Goal: Find specific page/section: Find specific page/section

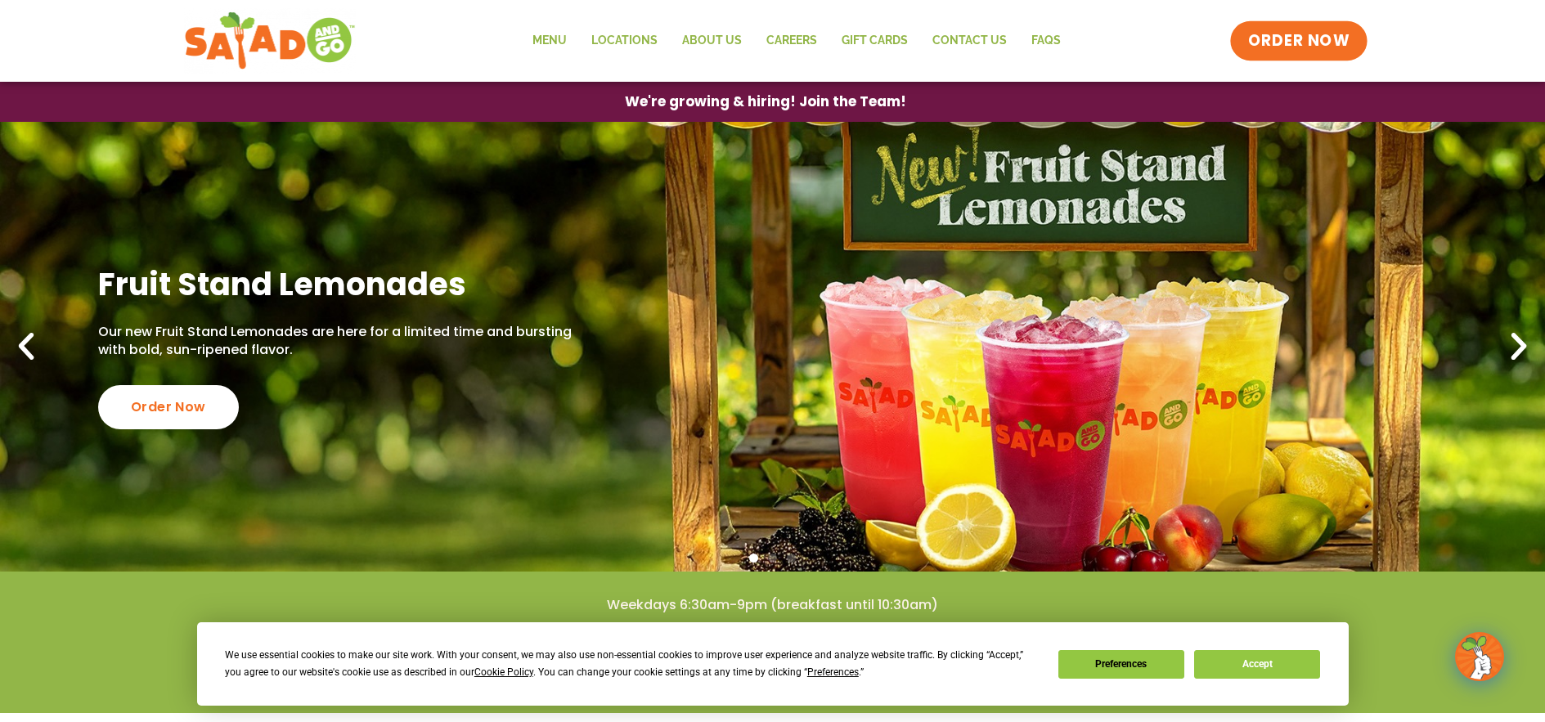
click at [1314, 56] on link "ORDER NOW" at bounding box center [1298, 40] width 137 height 39
click at [648, 36] on link "Locations" at bounding box center [624, 41] width 91 height 38
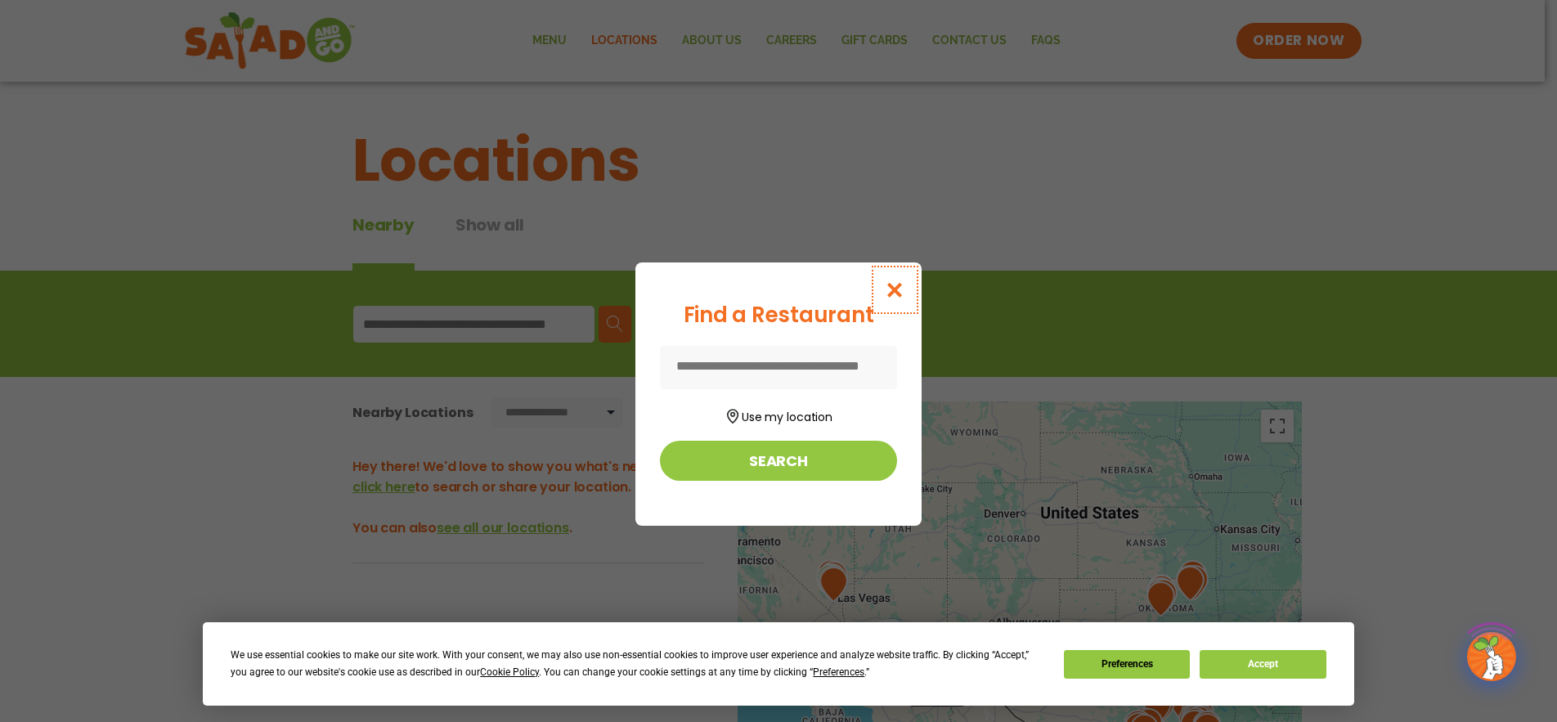
click at [908, 289] on button "Close modal" at bounding box center [894, 290] width 53 height 55
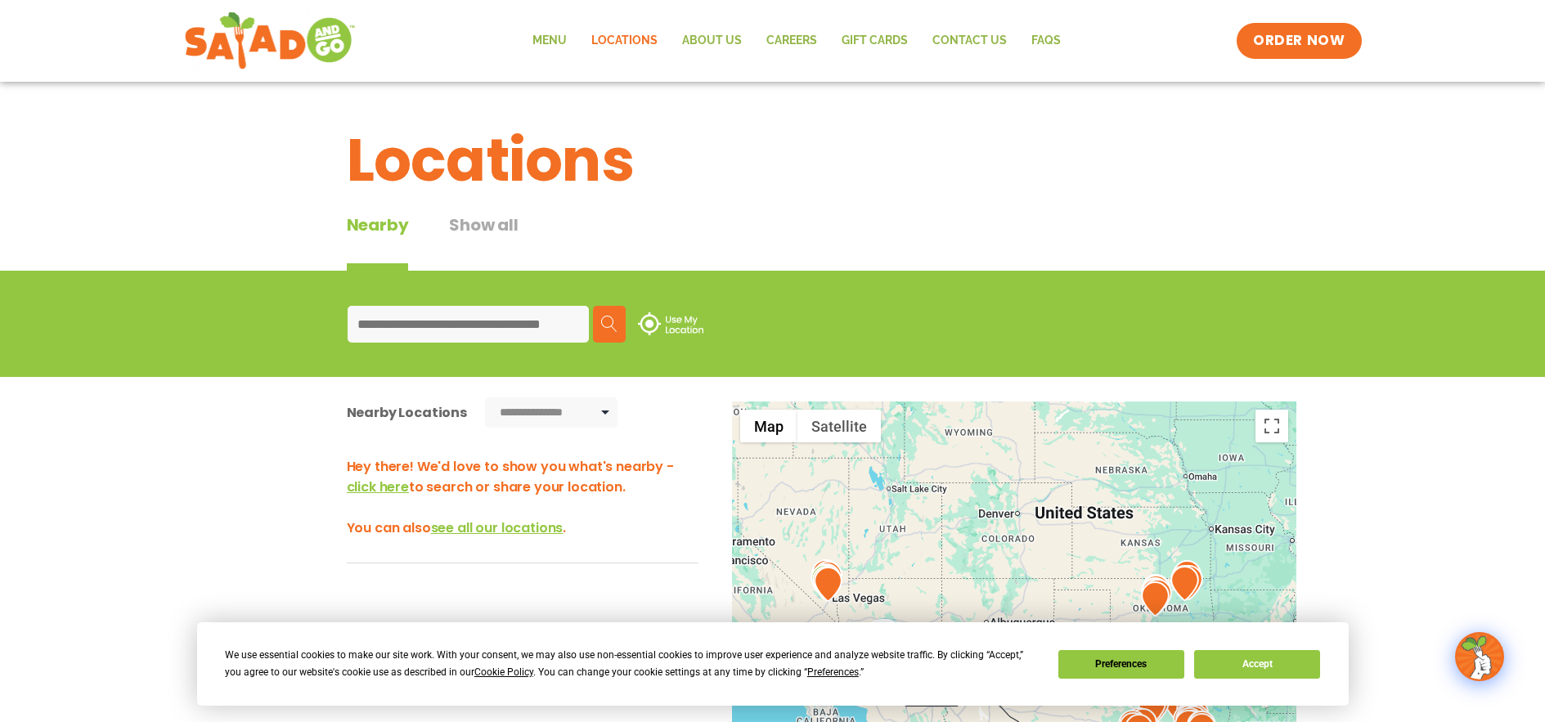
click at [497, 239] on button "Show all" at bounding box center [483, 242] width 69 height 58
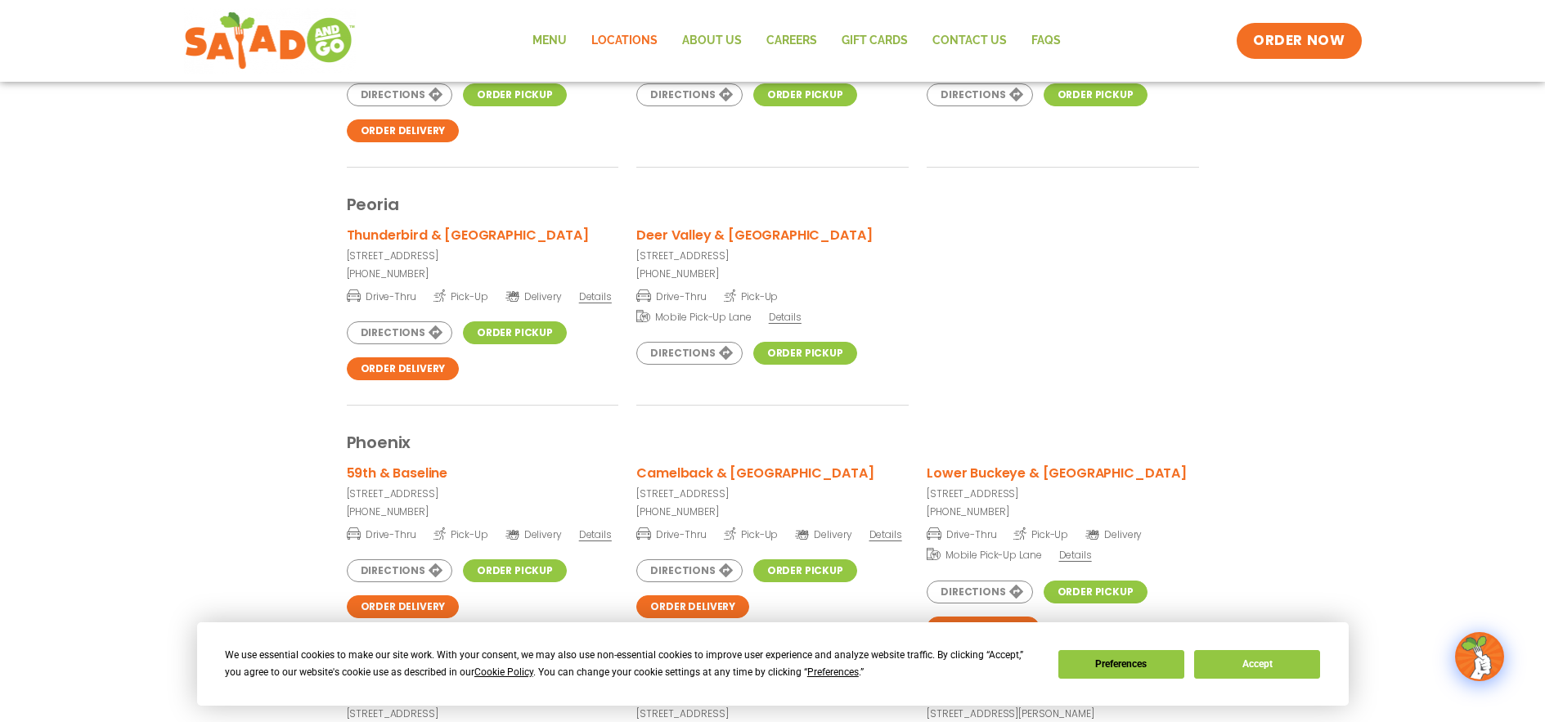
scroll to position [3175, 0]
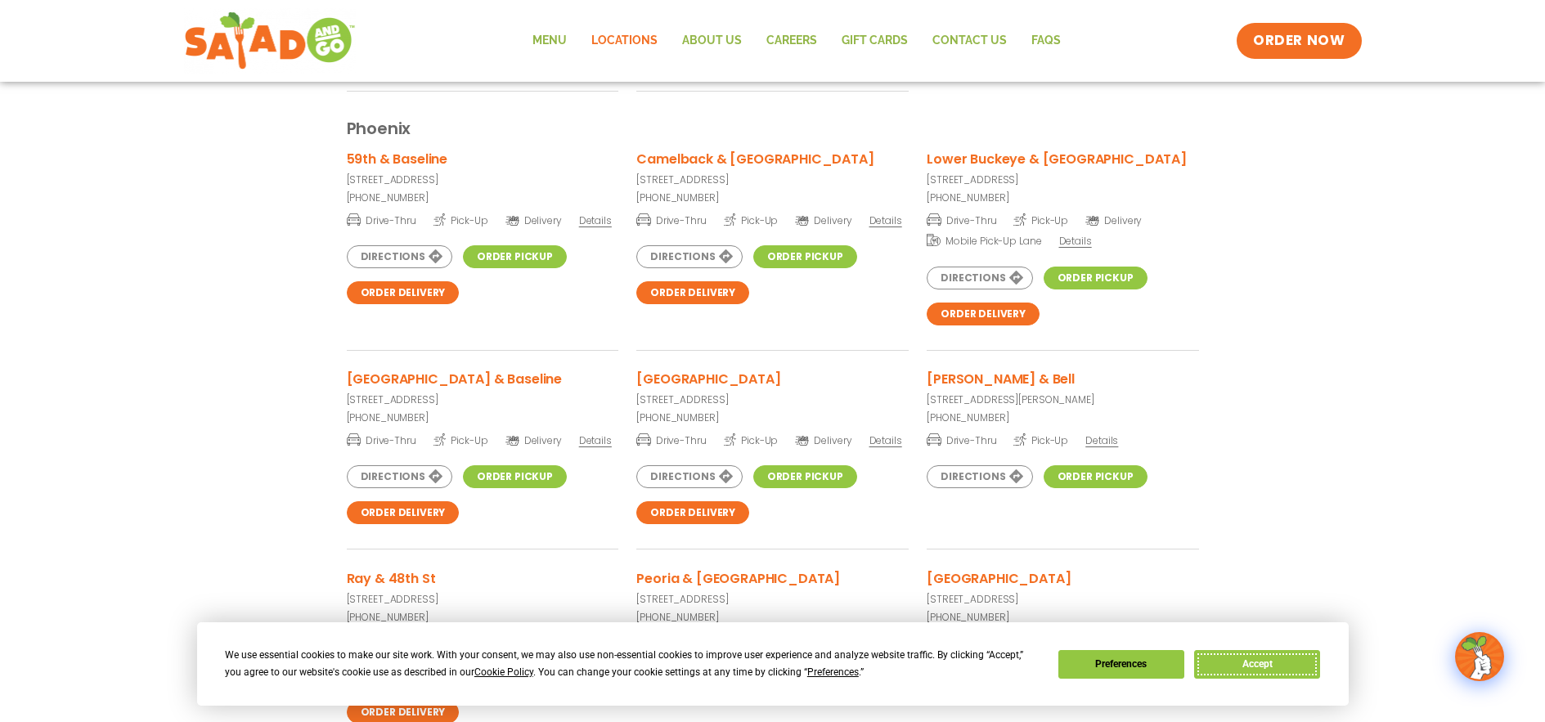
click at [1271, 673] on button "Accept" at bounding box center [1257, 664] width 126 height 29
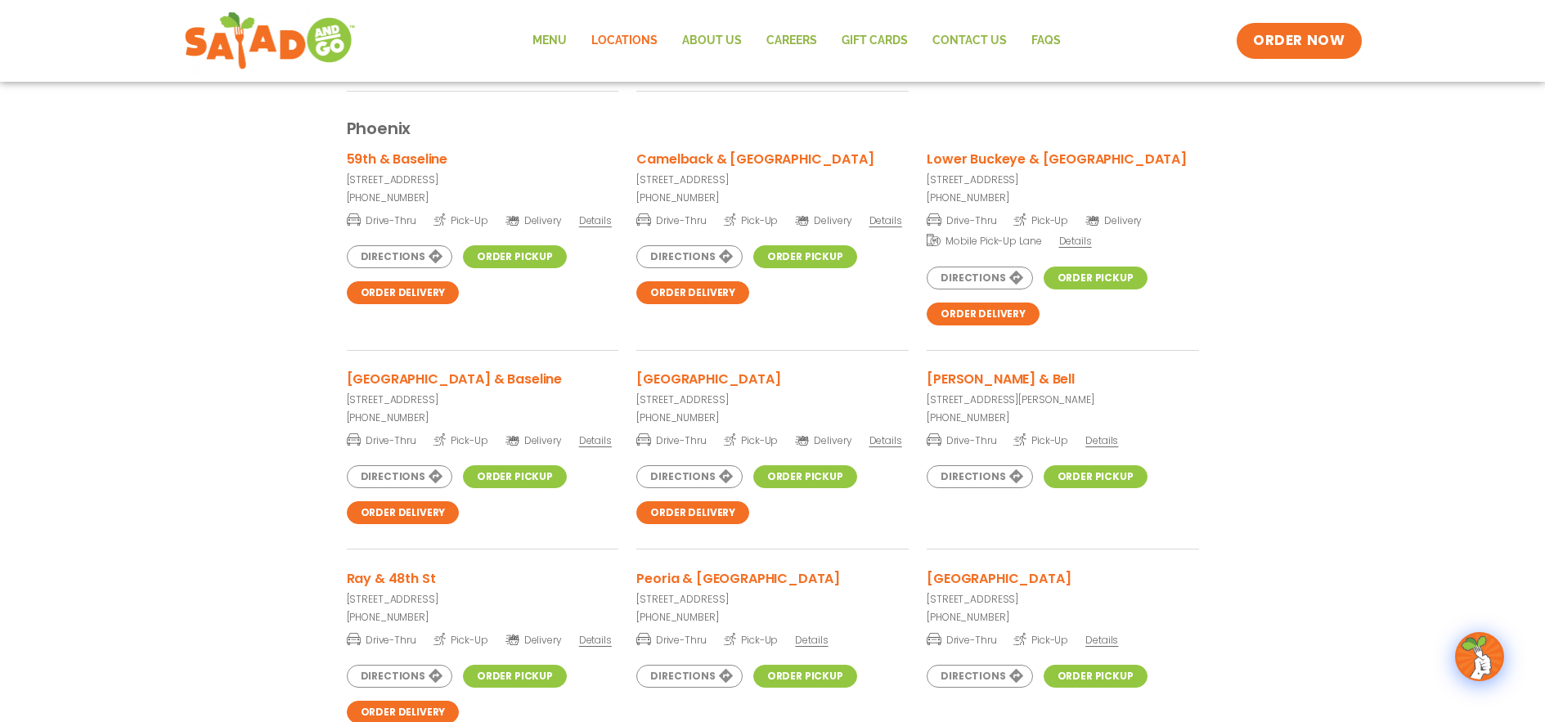
click at [992, 310] on link "Order Delivery" at bounding box center [983, 314] width 113 height 23
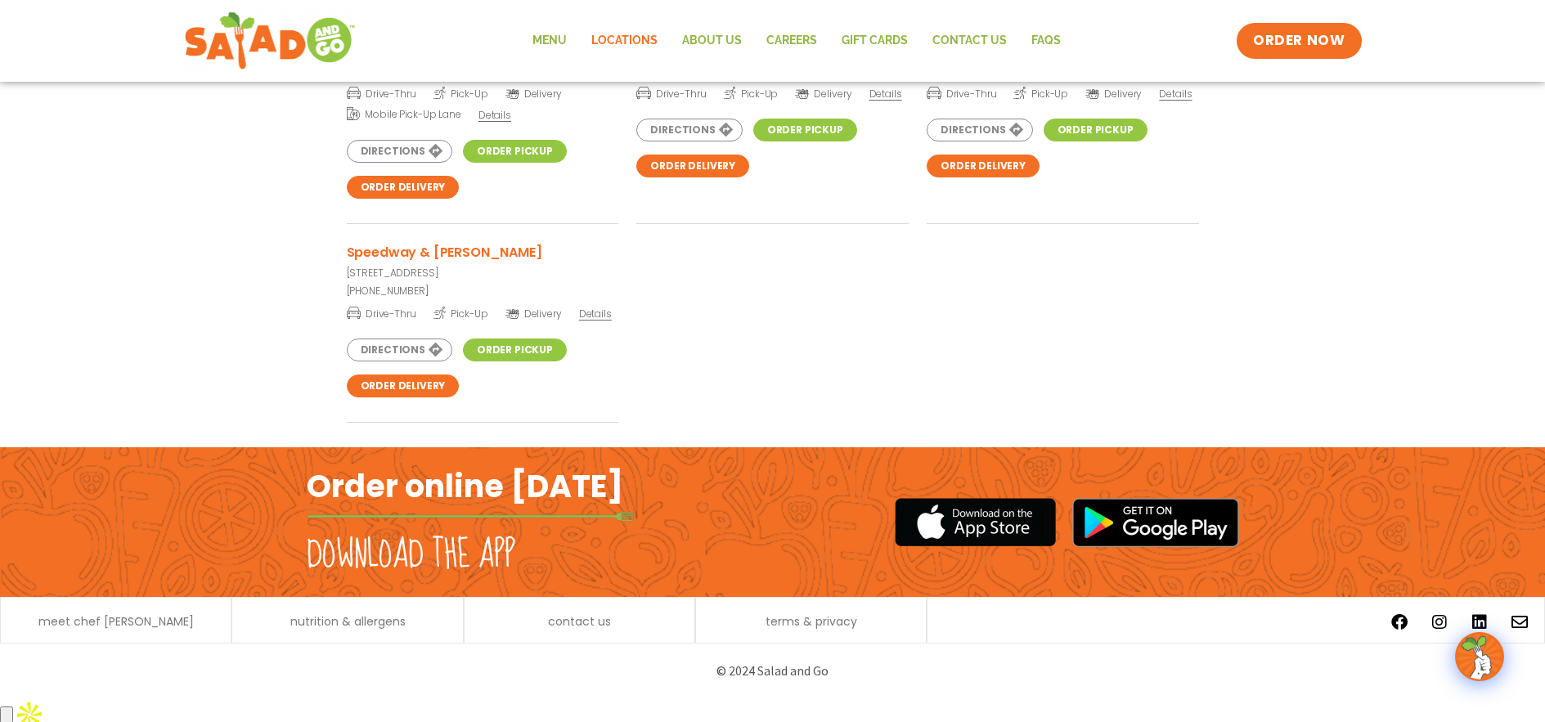
scroll to position [6370, 0]
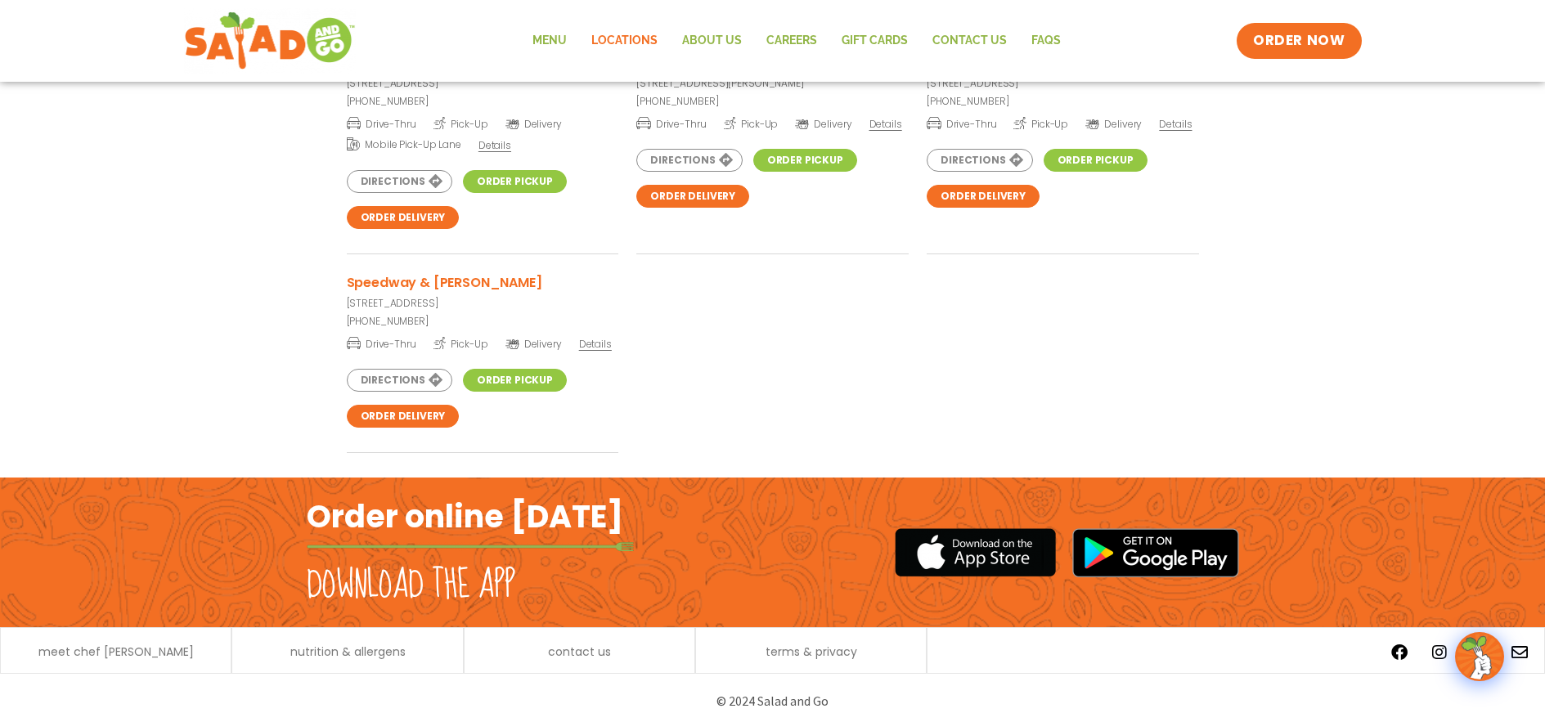
click at [970, 554] on img at bounding box center [975, 552] width 161 height 53
click at [1214, 551] on img at bounding box center [1155, 552] width 167 height 49
